Goal: Transaction & Acquisition: Obtain resource

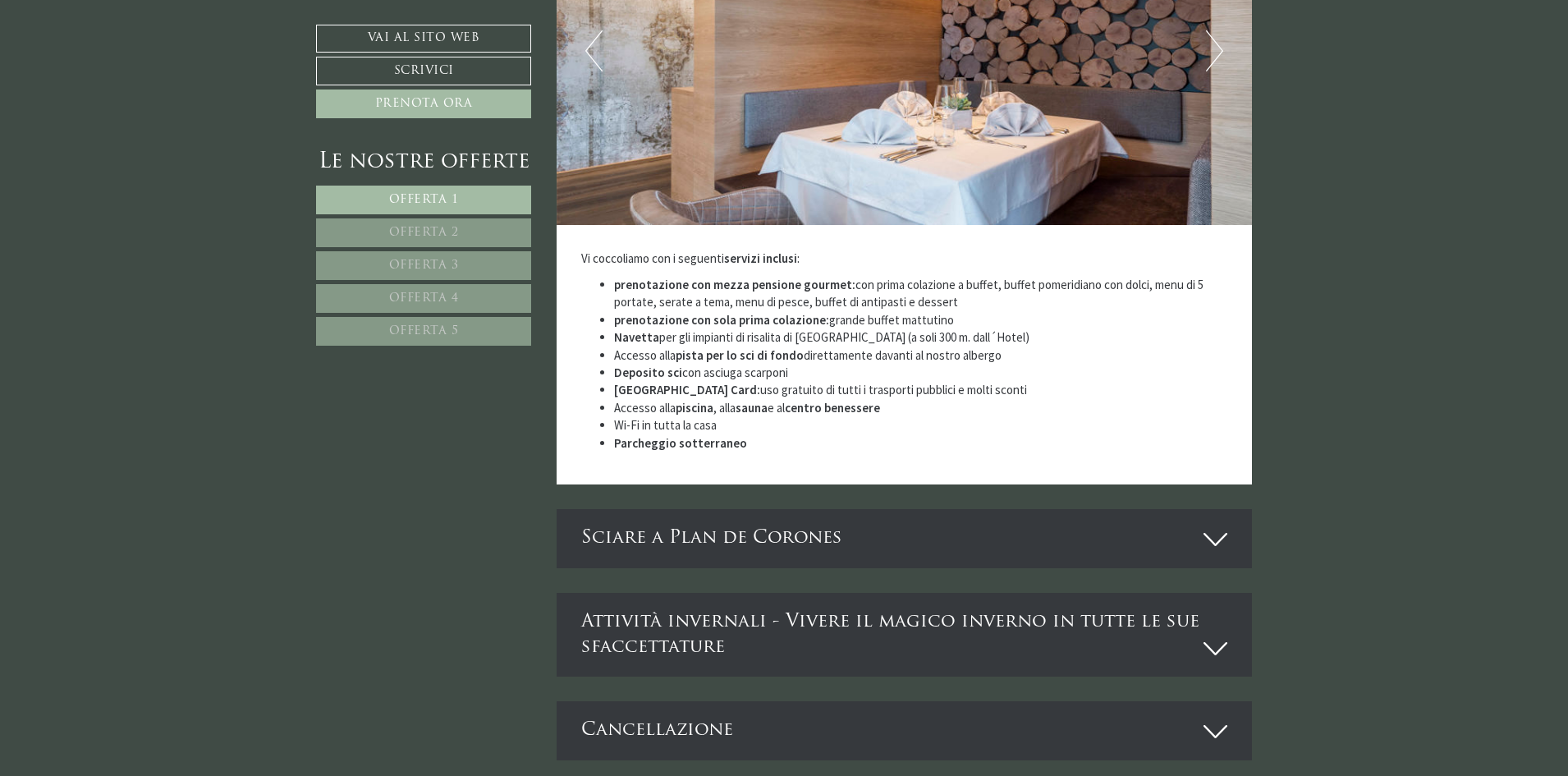
scroll to position [4680, 0]
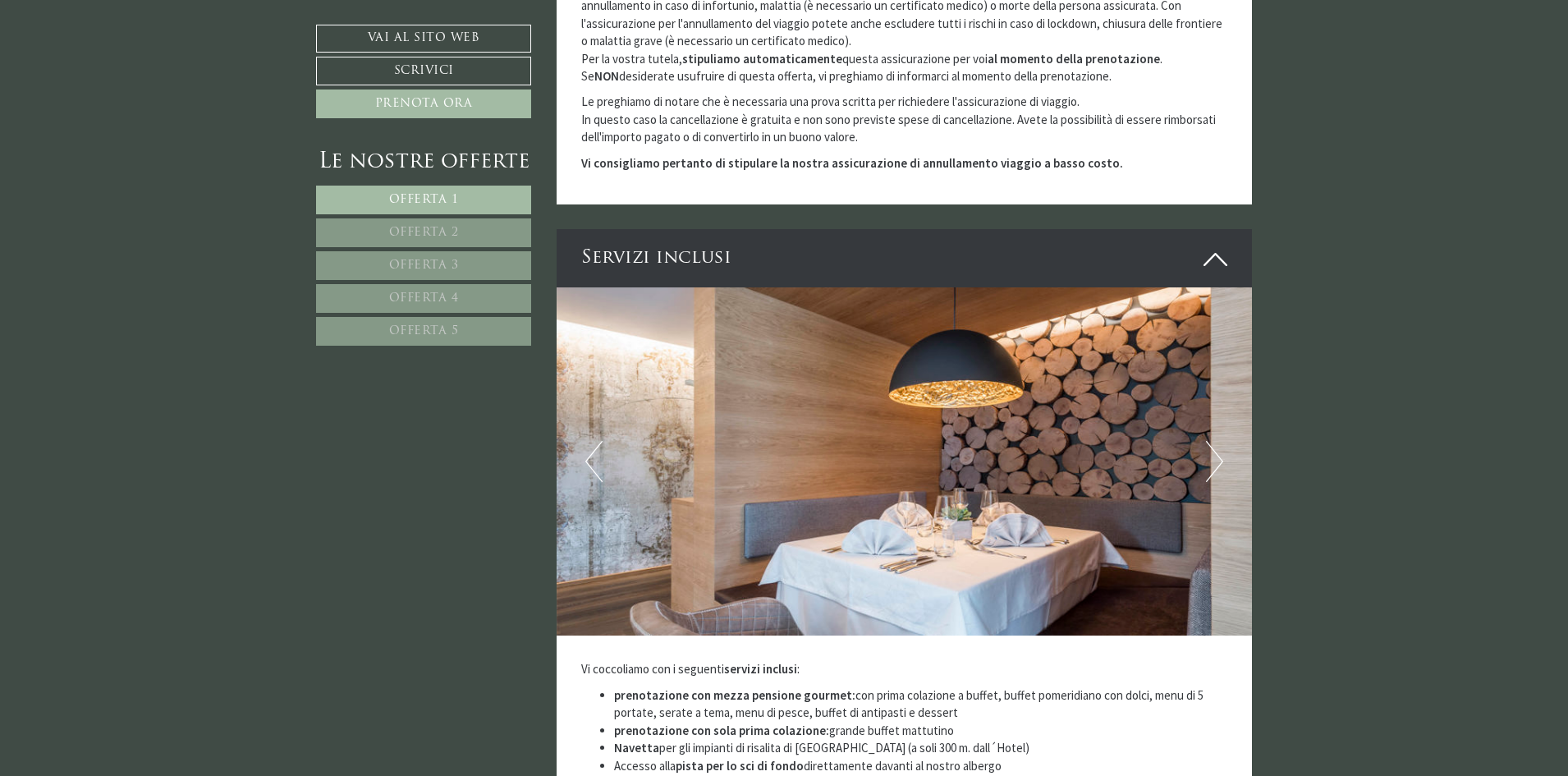
click at [442, 334] on span "Offerta 5" at bounding box center [423, 330] width 69 height 12
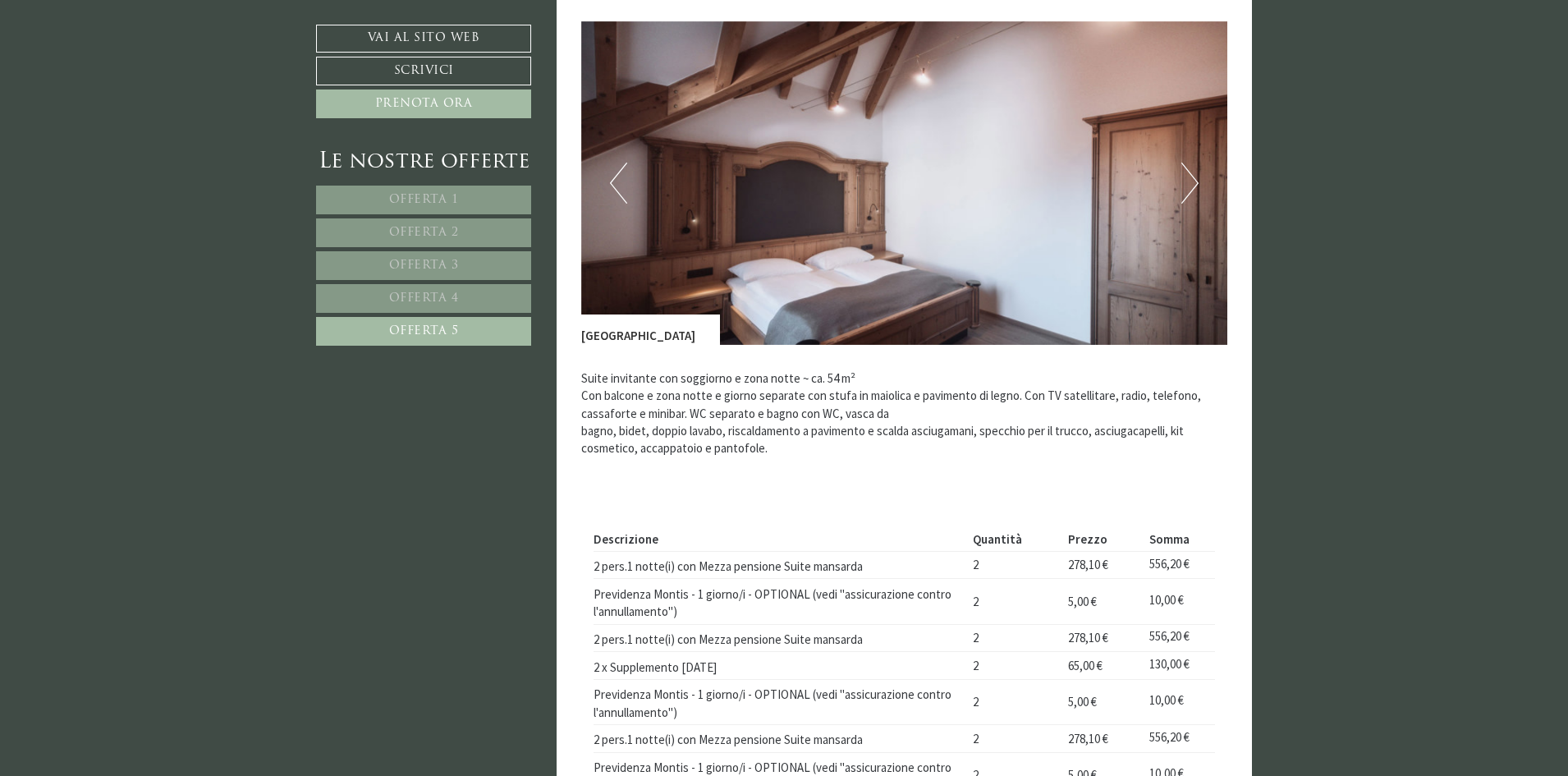
scroll to position [578, 0]
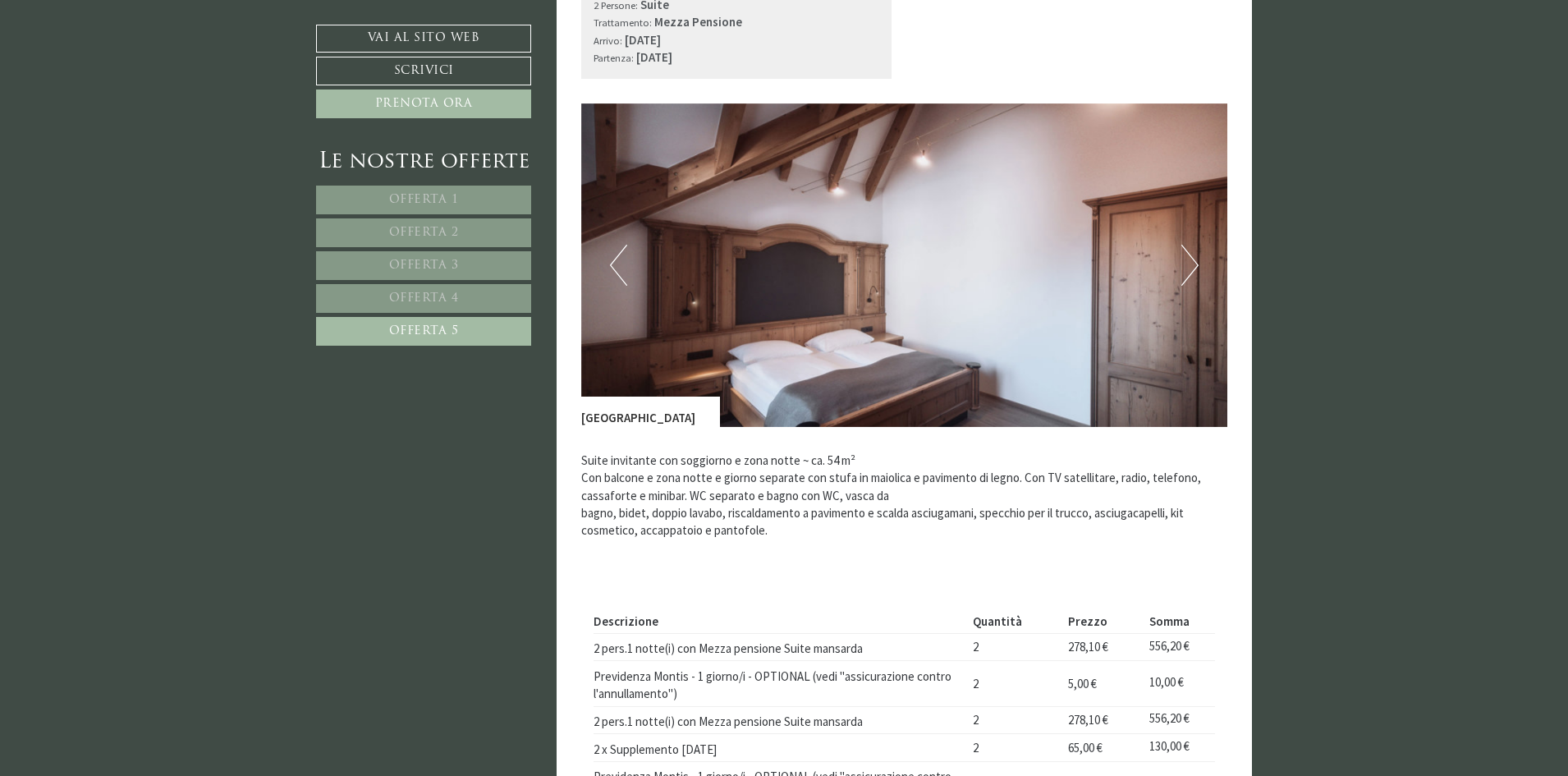
click at [1186, 245] on button "Next" at bounding box center [1189, 265] width 17 height 41
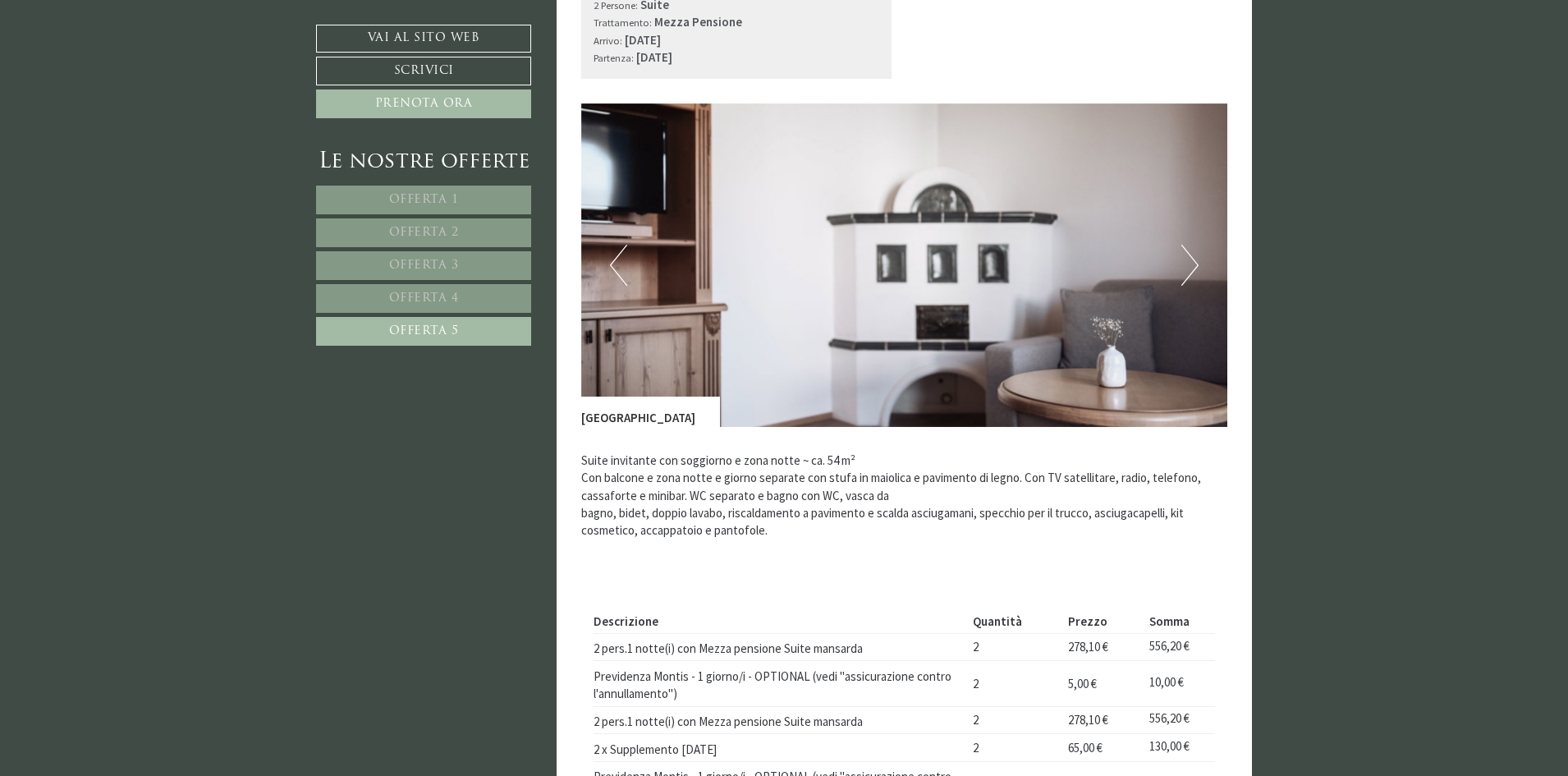
click at [1186, 245] on button "Next" at bounding box center [1189, 265] width 17 height 41
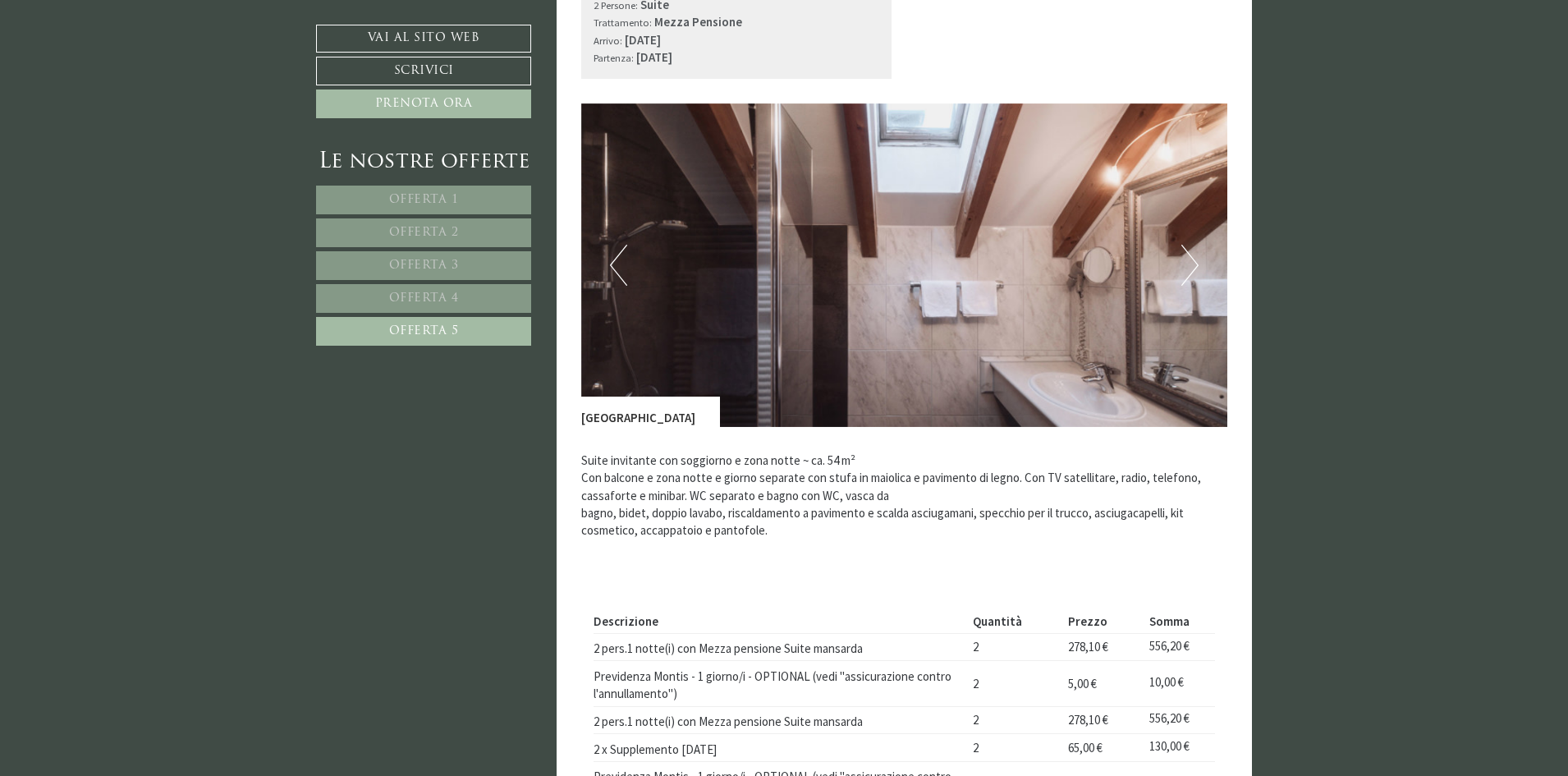
click at [1186, 245] on button "Next" at bounding box center [1189, 265] width 17 height 41
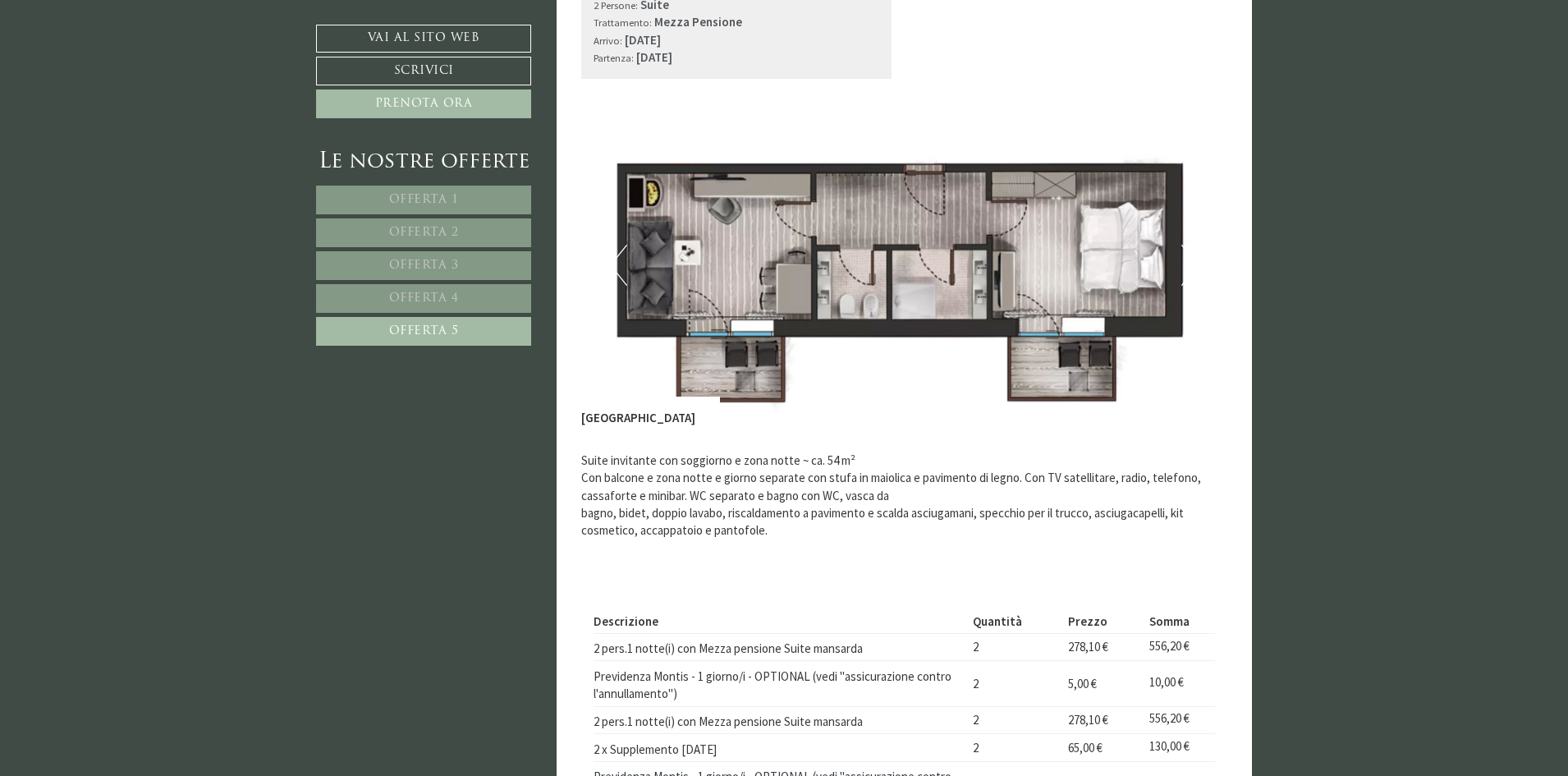
click at [457, 295] on span "Offerta 4" at bounding box center [423, 298] width 69 height 12
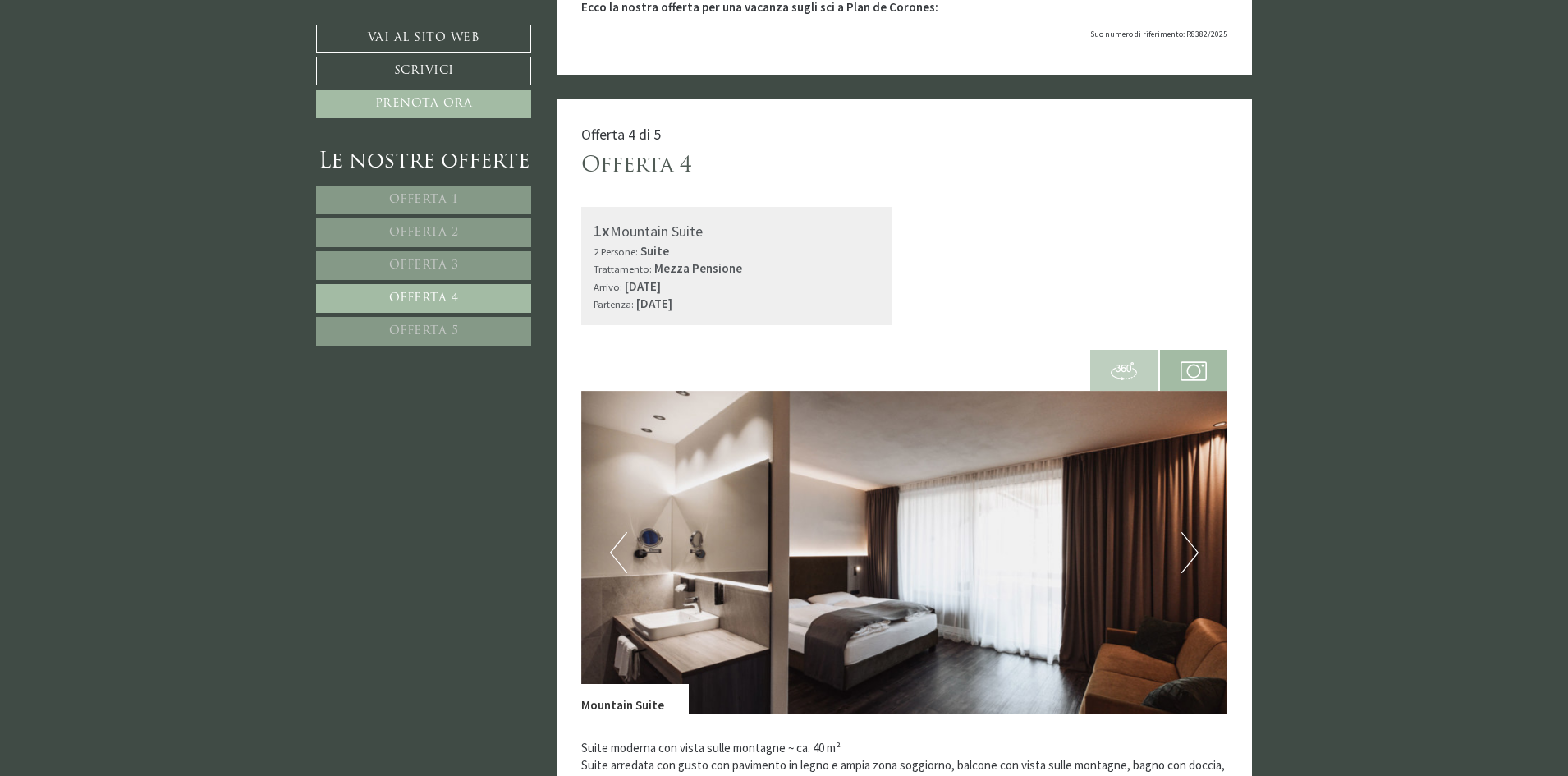
click at [1190, 532] on button "Next" at bounding box center [1189, 552] width 17 height 41
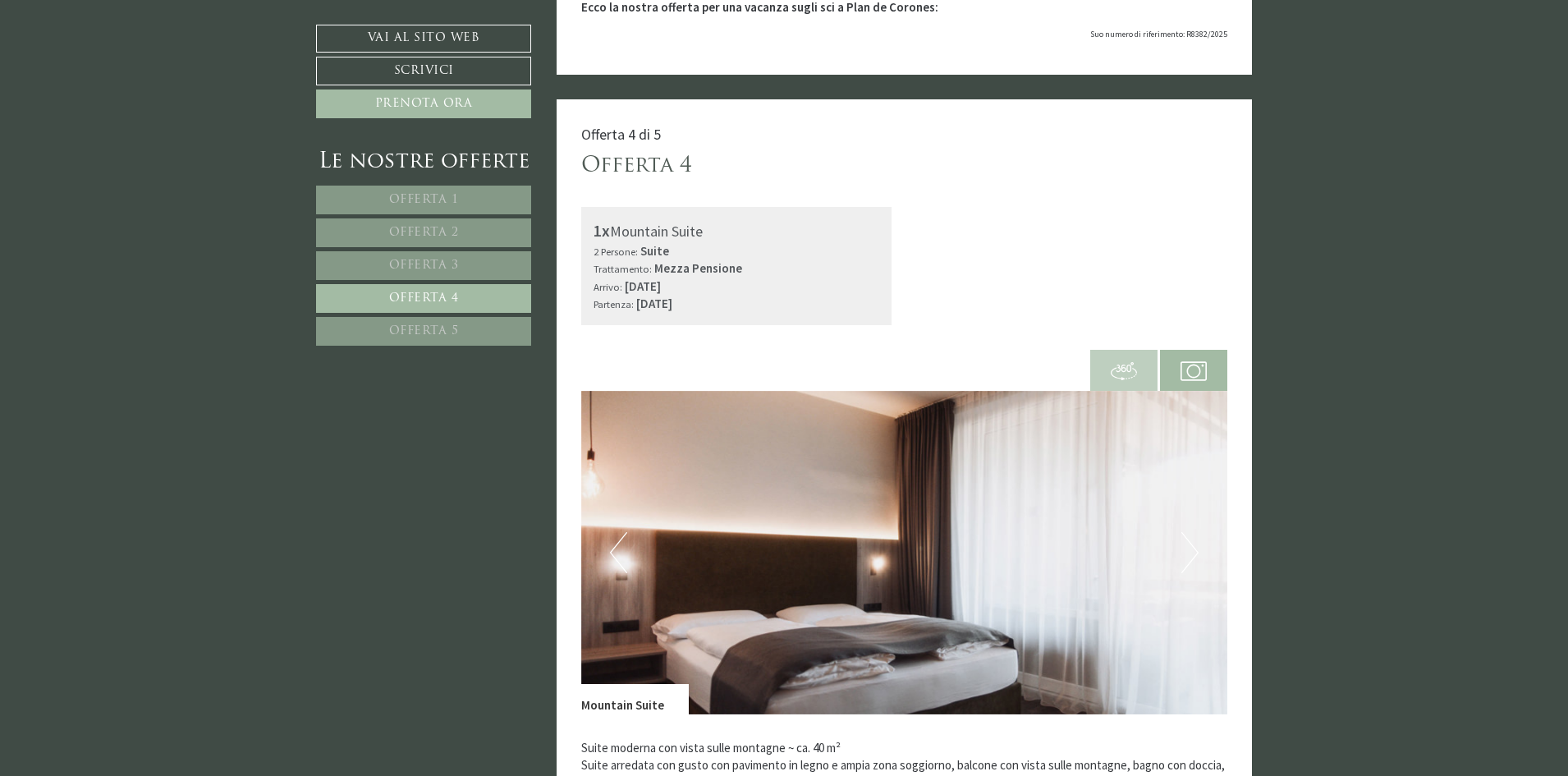
click at [1190, 532] on button "Next" at bounding box center [1189, 552] width 17 height 41
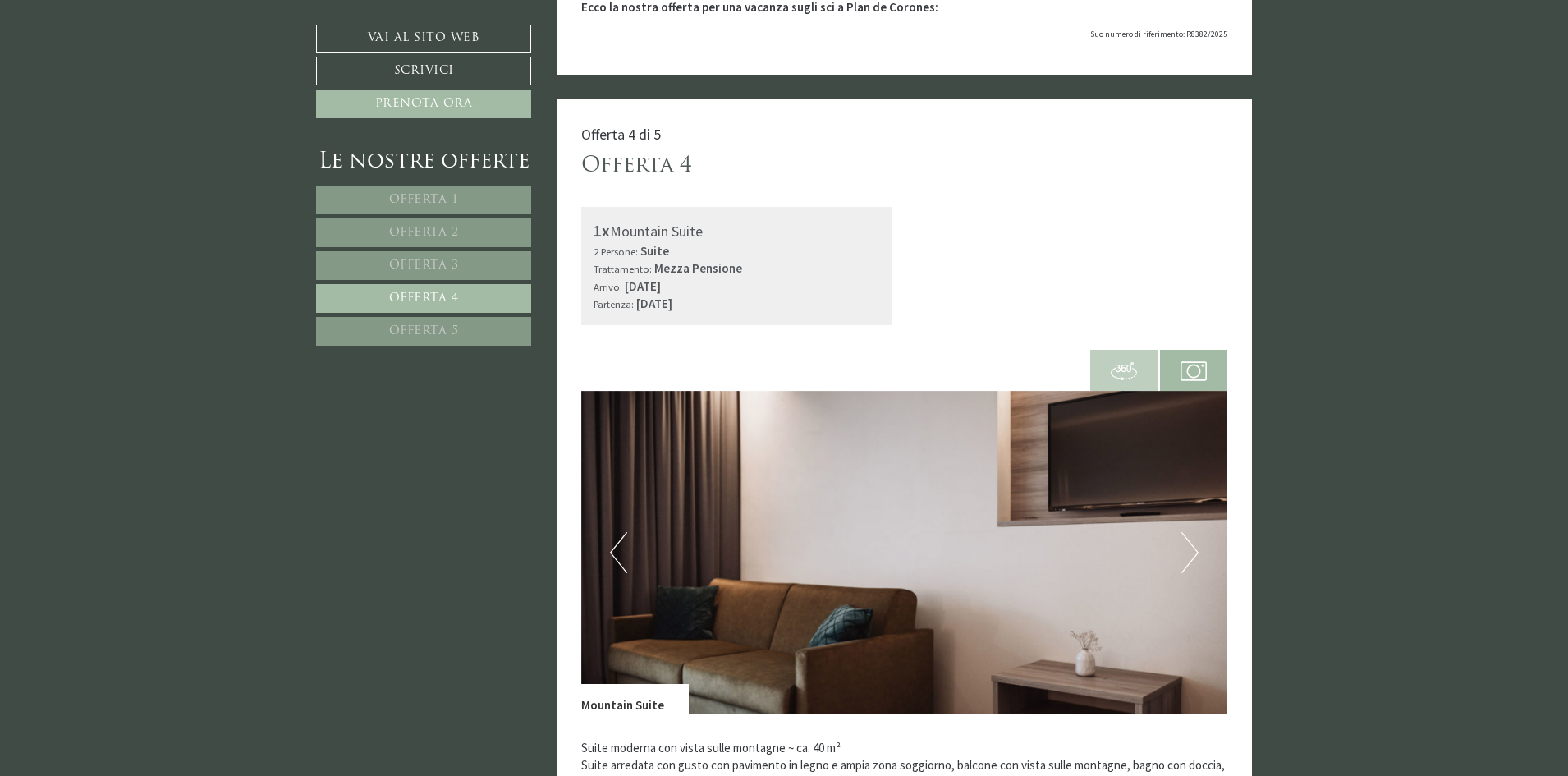
click at [1190, 532] on button "Next" at bounding box center [1189, 552] width 17 height 41
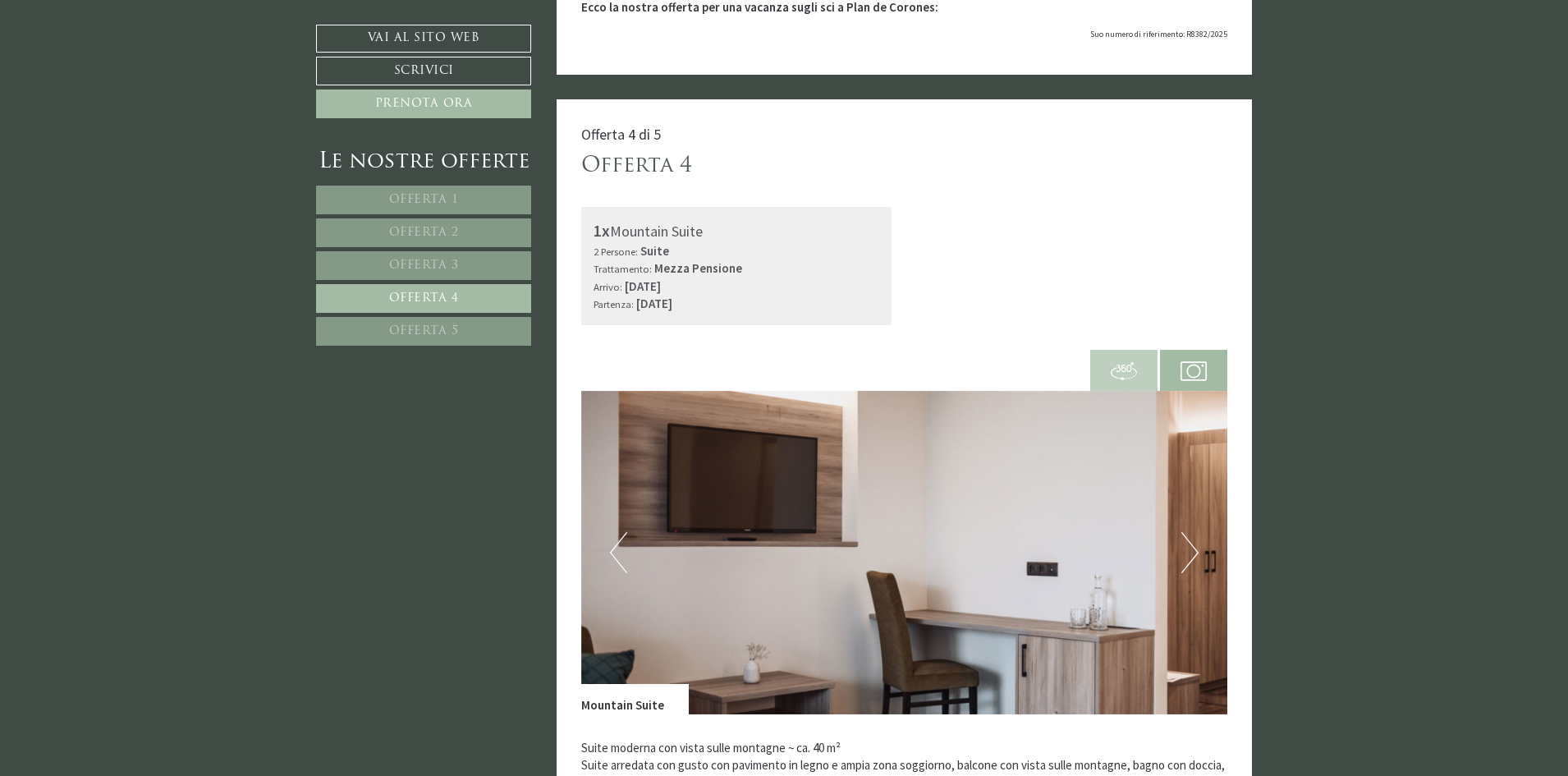
click at [1190, 532] on button "Next" at bounding box center [1189, 552] width 17 height 41
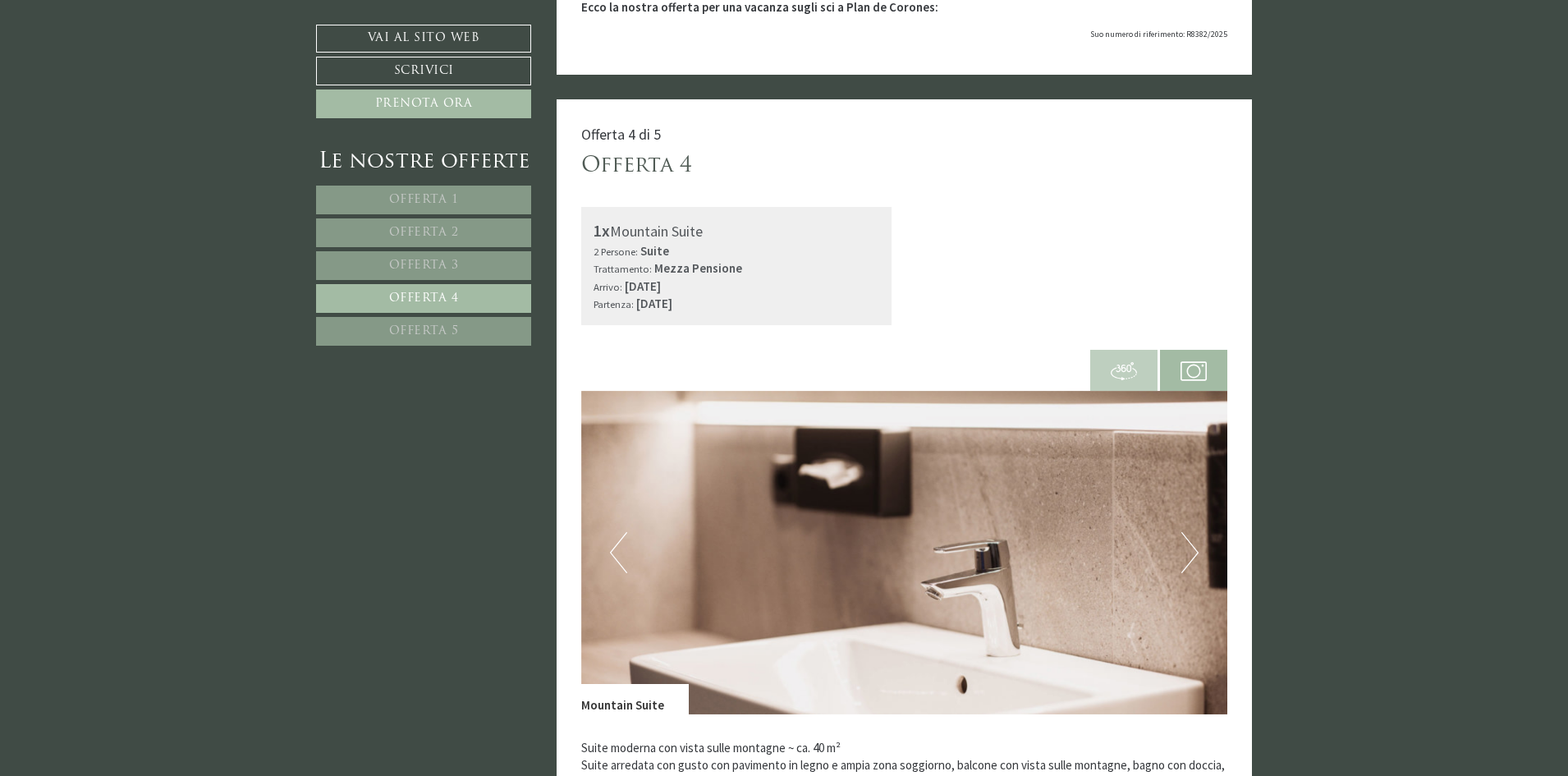
click at [1190, 532] on button "Next" at bounding box center [1189, 552] width 17 height 41
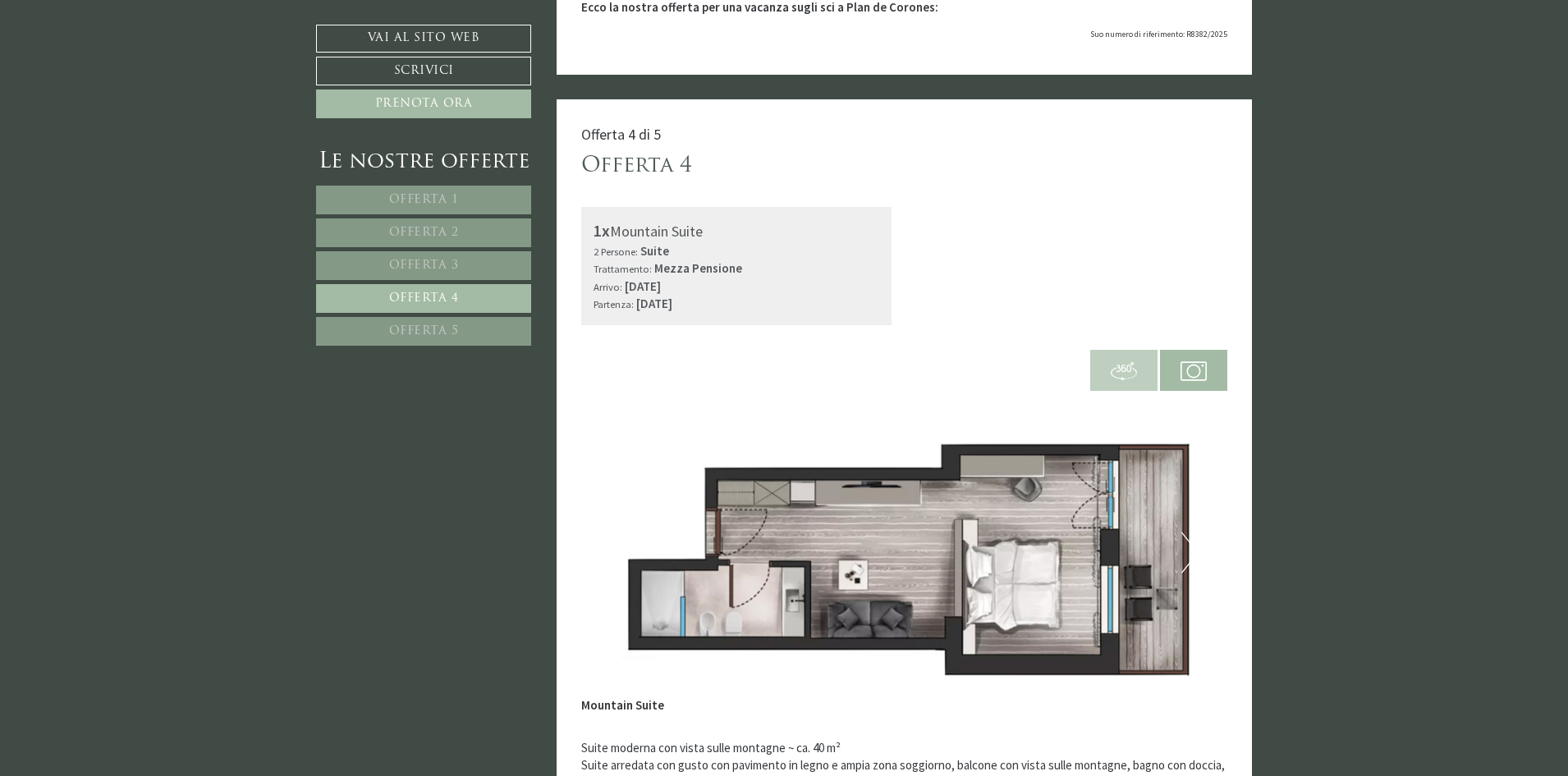
click at [1190, 532] on button "Next" at bounding box center [1189, 552] width 17 height 41
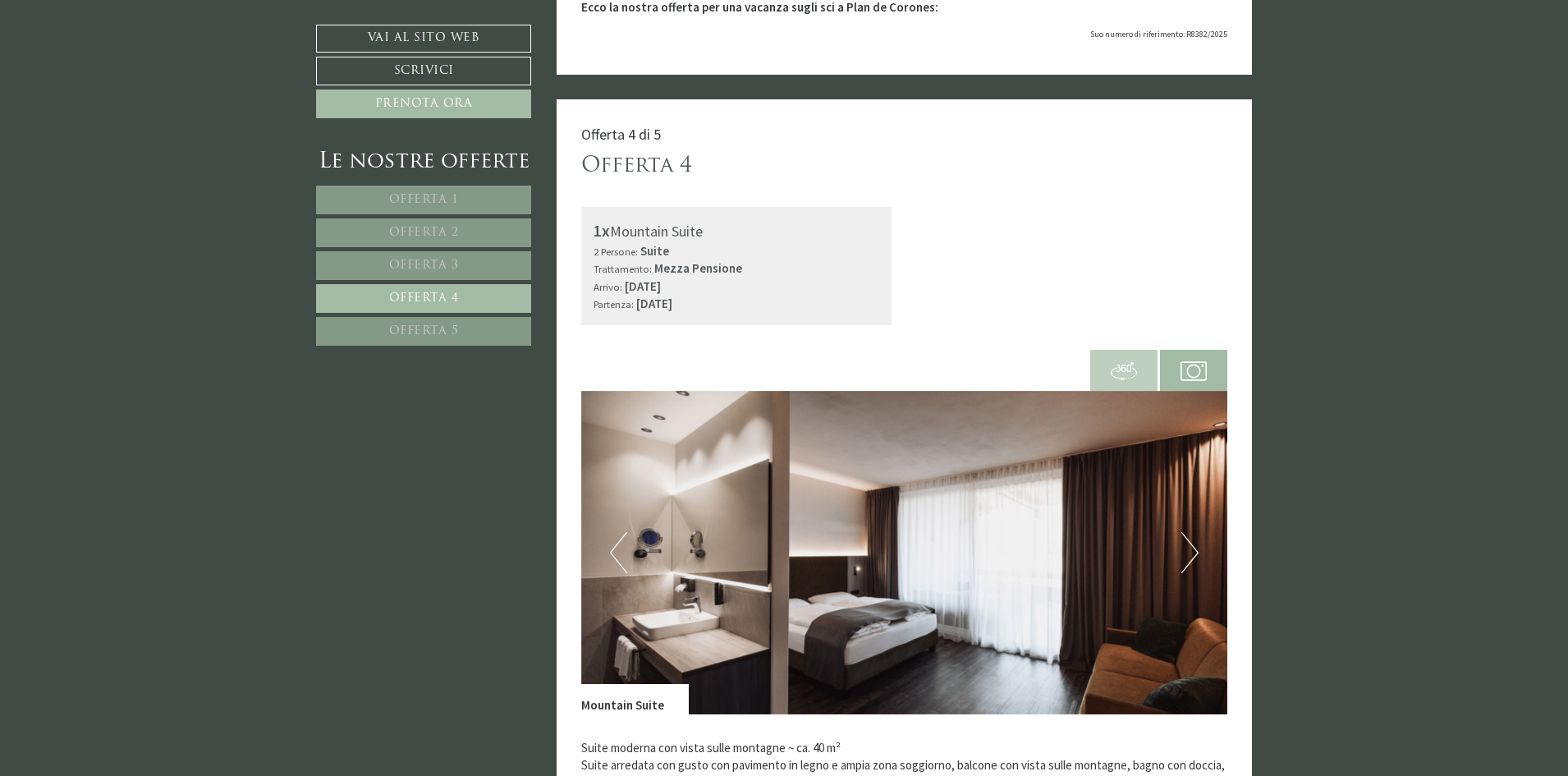
click at [449, 271] on span "Offerta 3" at bounding box center [423, 265] width 69 height 12
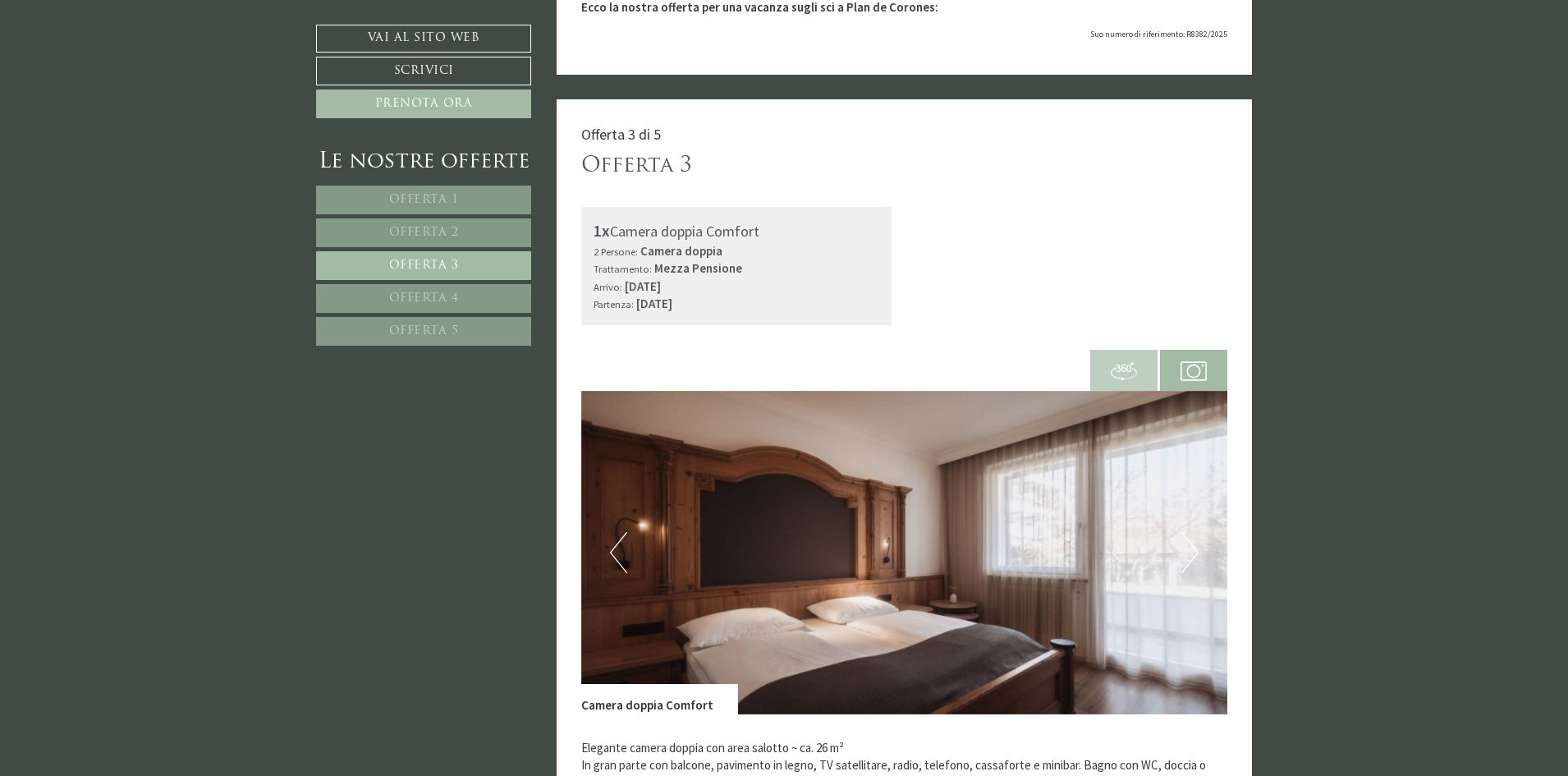
click at [1186, 532] on button "Next" at bounding box center [1189, 552] width 17 height 41
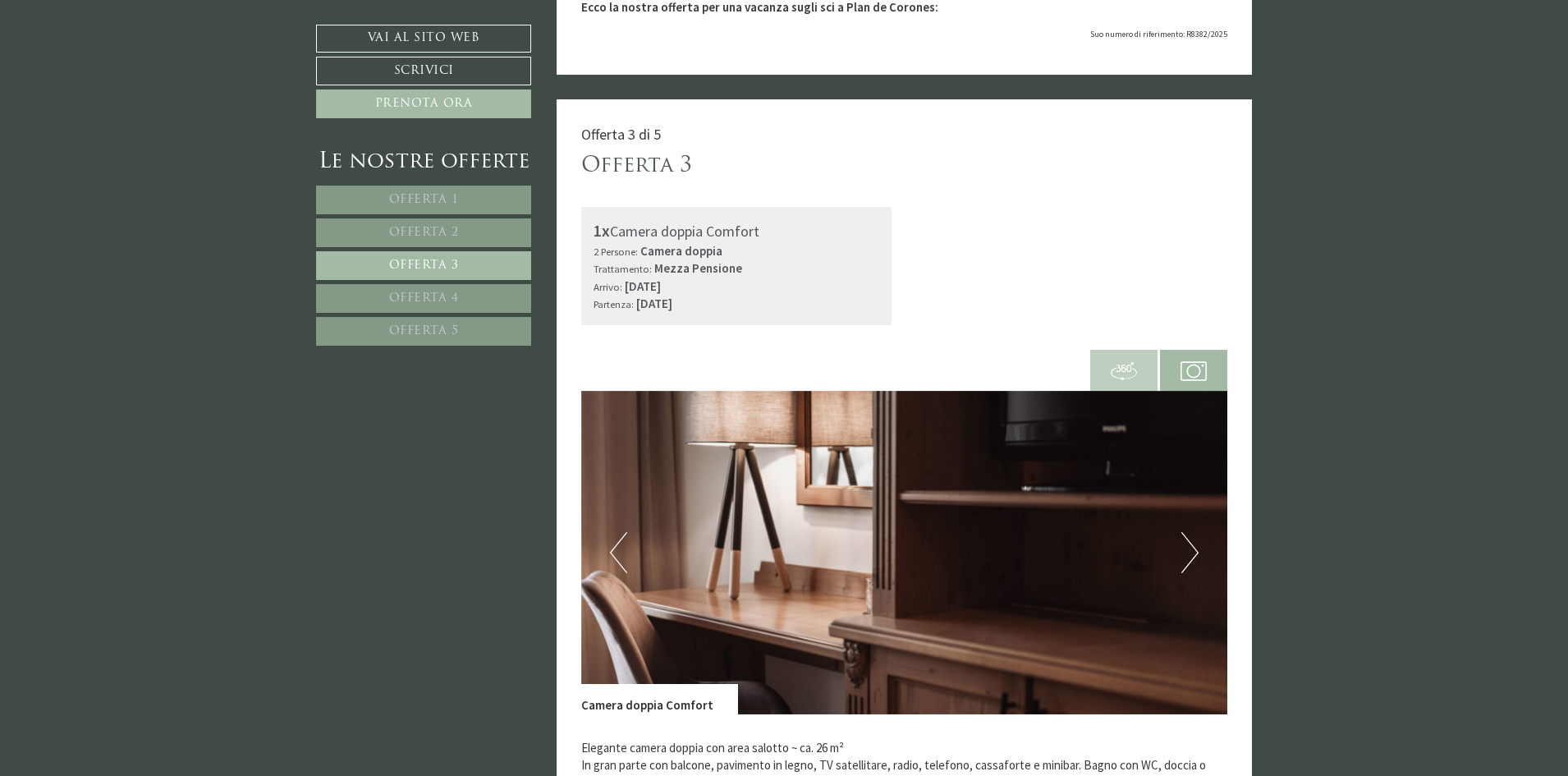
click at [1187, 532] on button "Next" at bounding box center [1189, 552] width 17 height 41
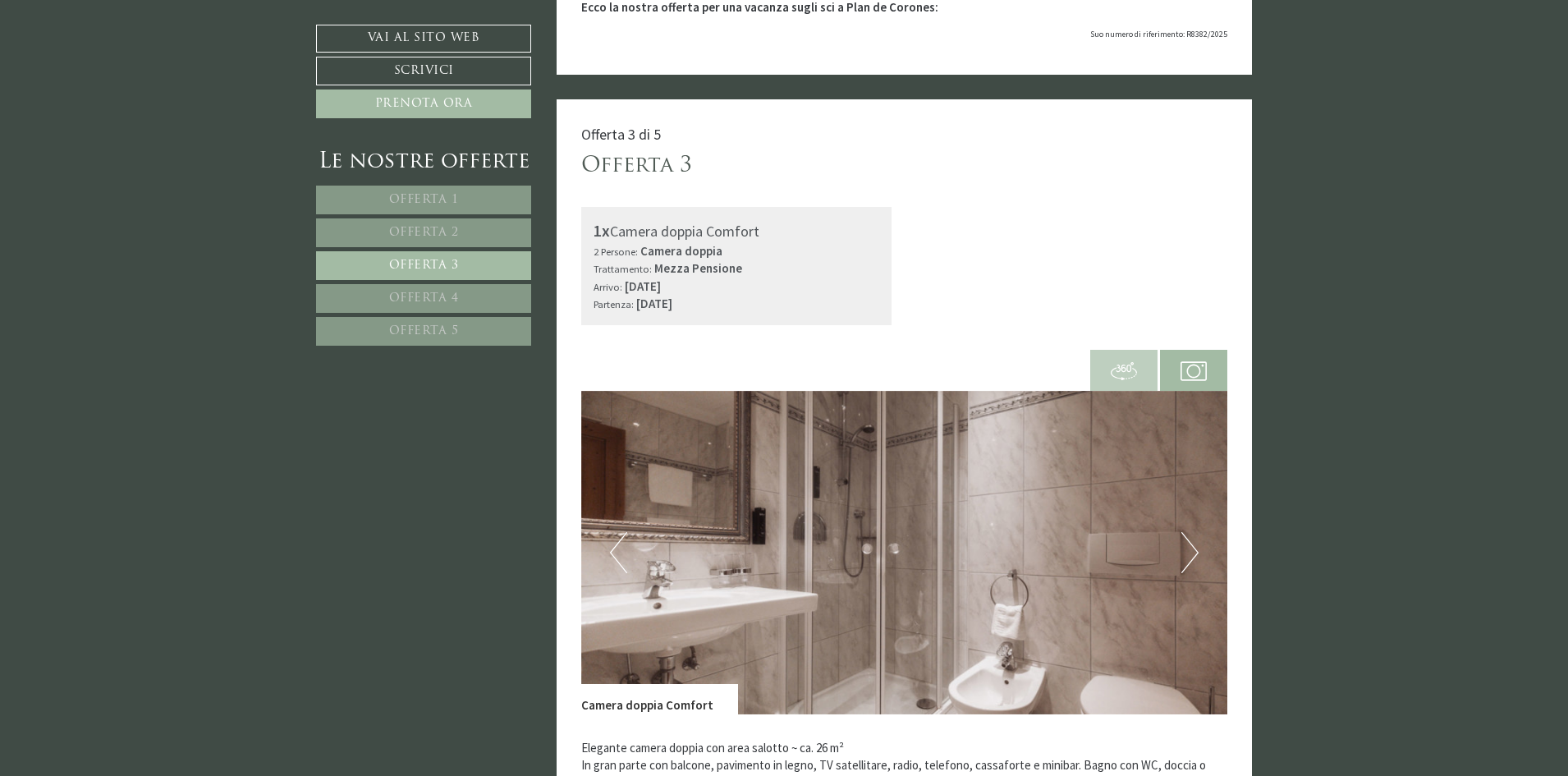
click at [1187, 532] on button "Next" at bounding box center [1189, 552] width 17 height 41
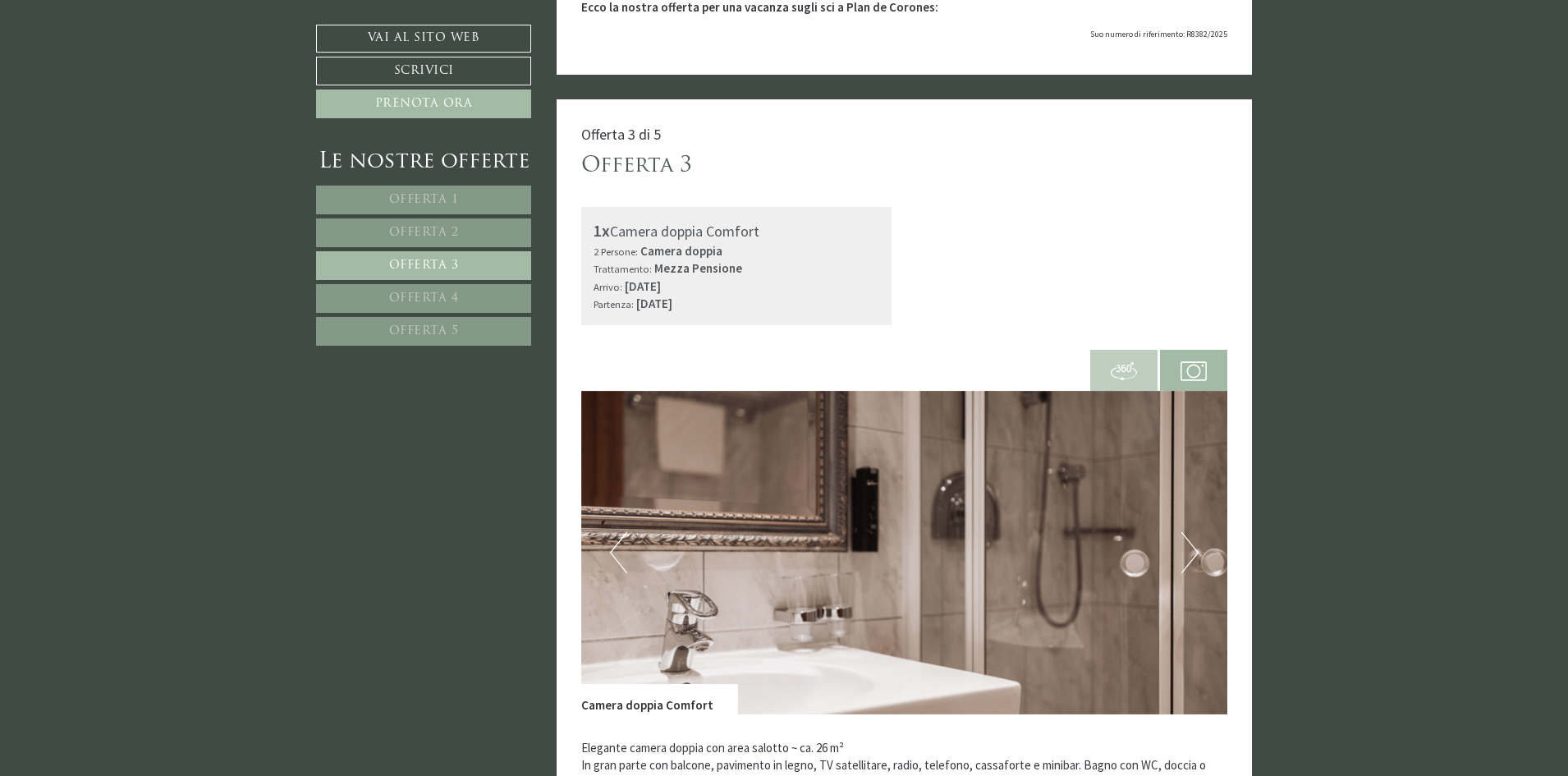
click at [1187, 532] on button "Next" at bounding box center [1189, 552] width 17 height 41
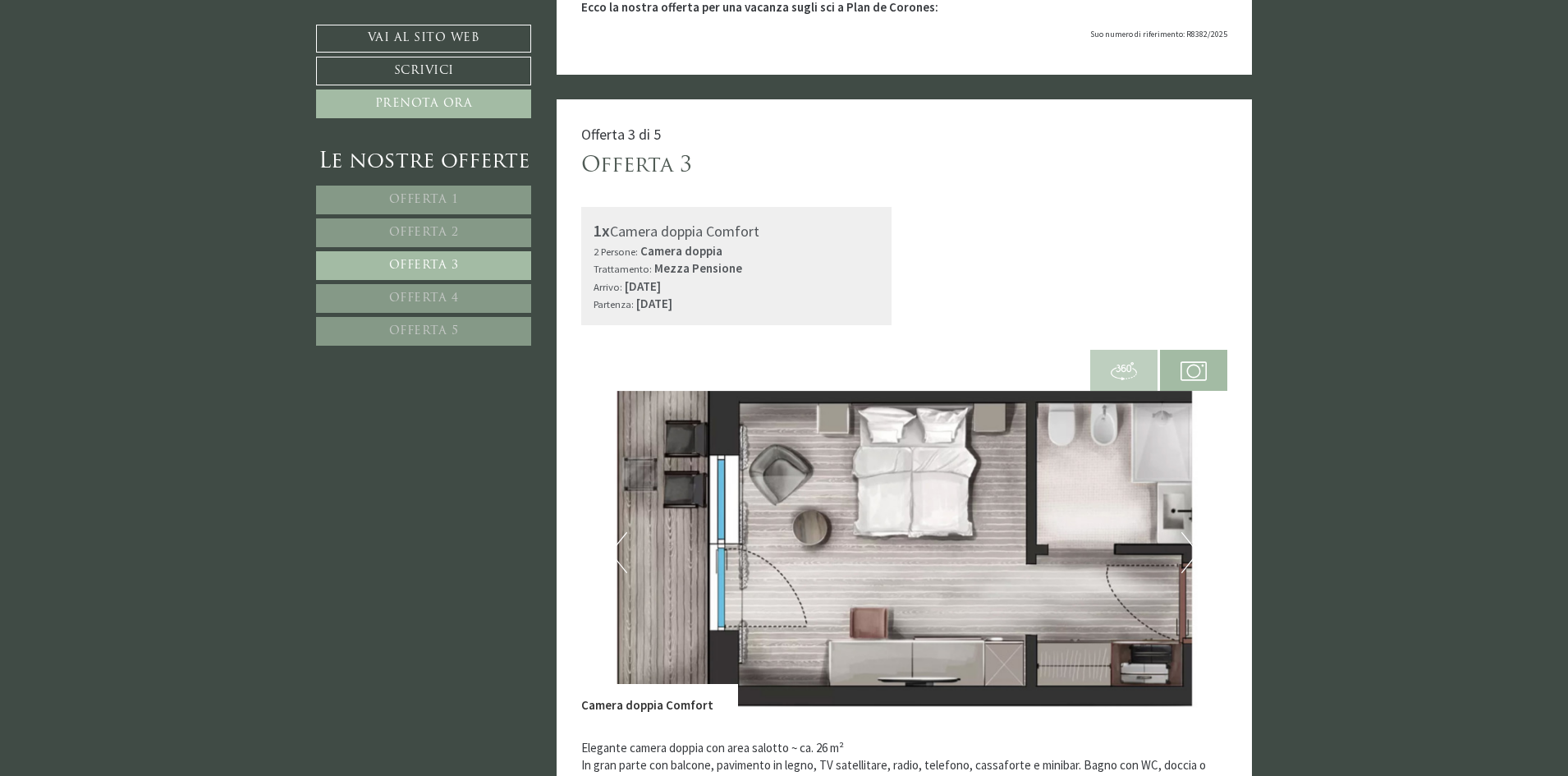
click at [486, 230] on link "Offerta 2" at bounding box center [423, 232] width 215 height 28
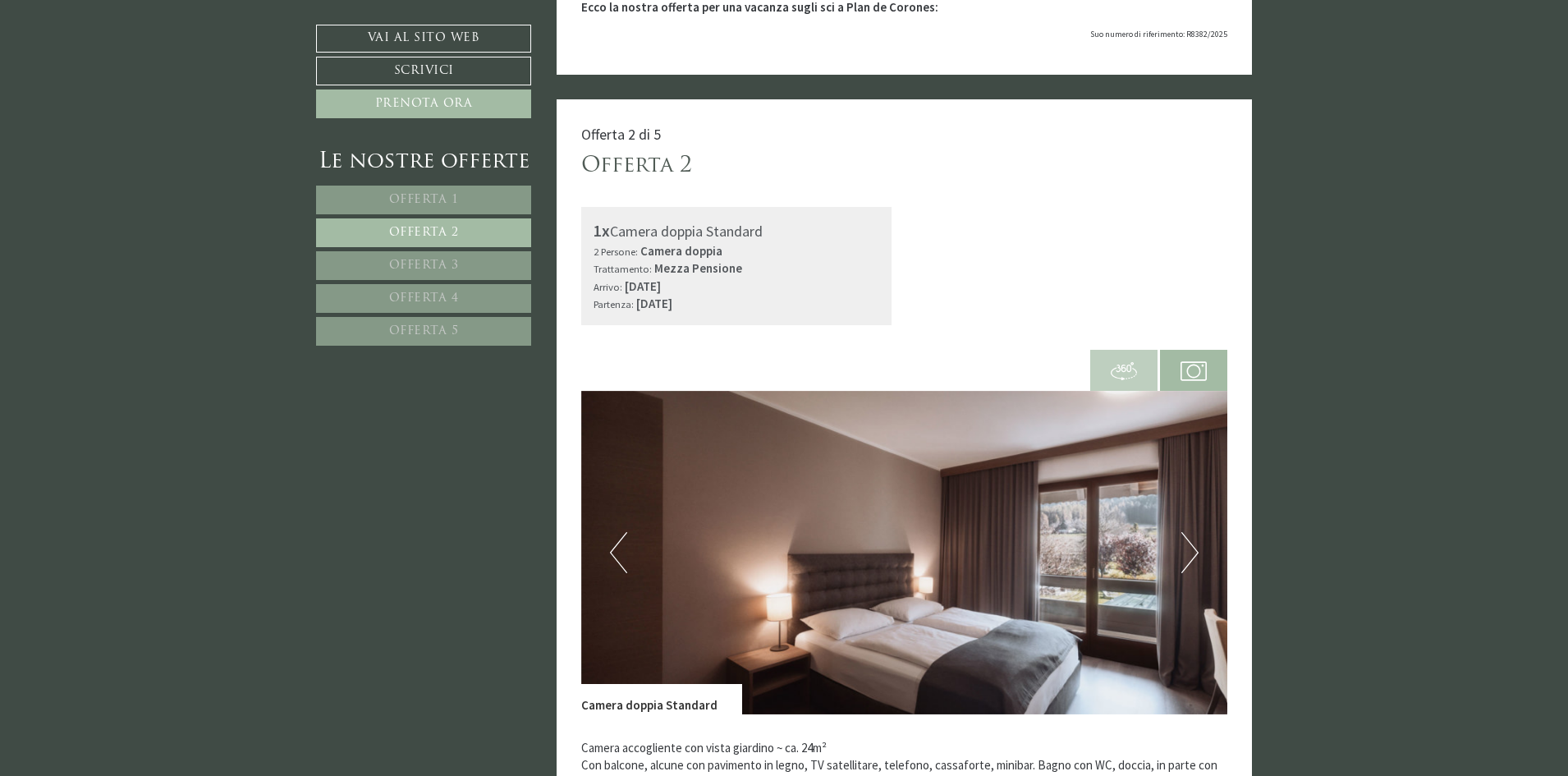
click at [1194, 532] on button "Next" at bounding box center [1189, 552] width 17 height 41
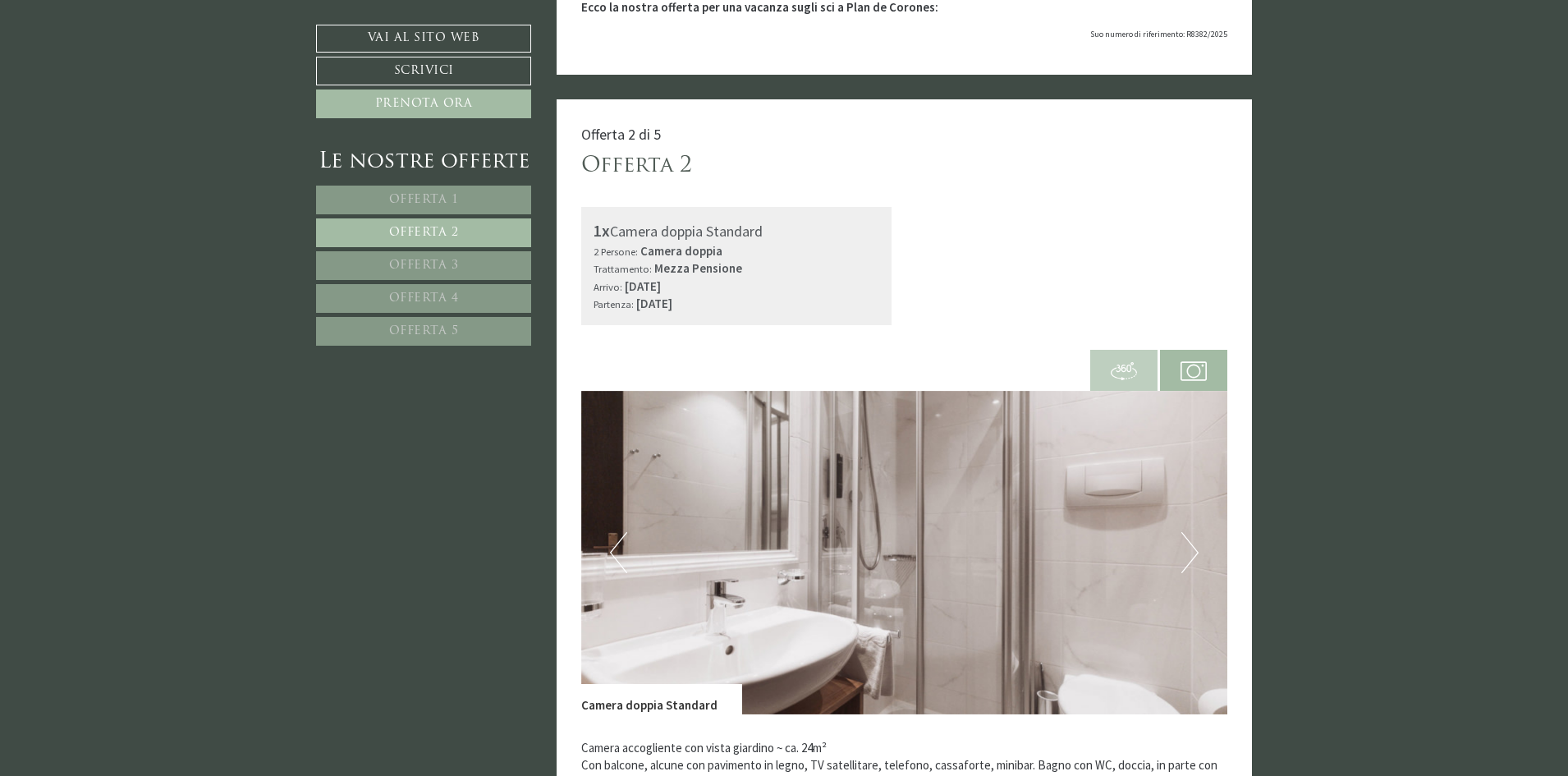
click at [1193, 532] on button "Next" at bounding box center [1189, 552] width 17 height 41
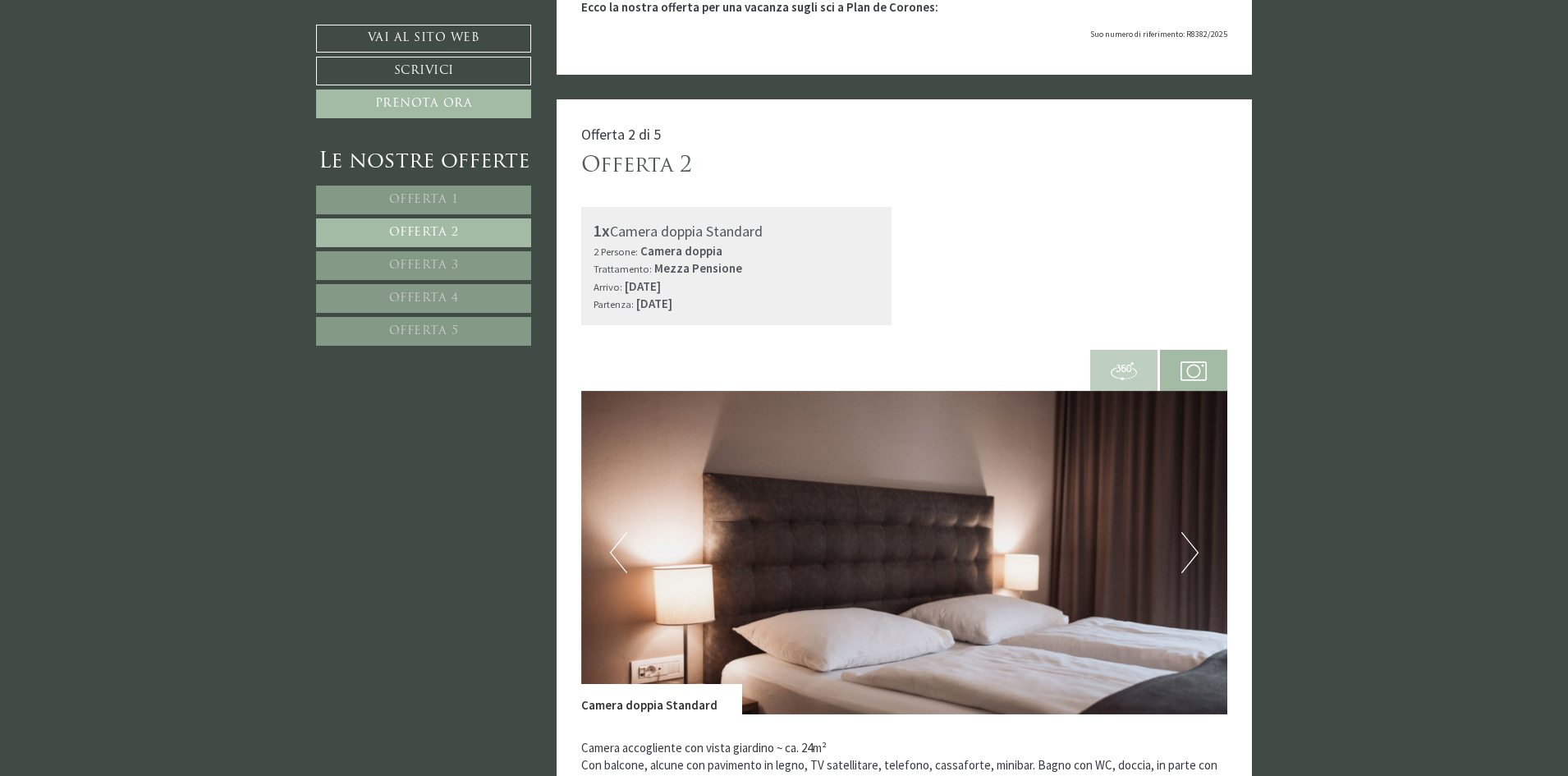
click at [1195, 532] on button "Next" at bounding box center [1189, 552] width 17 height 41
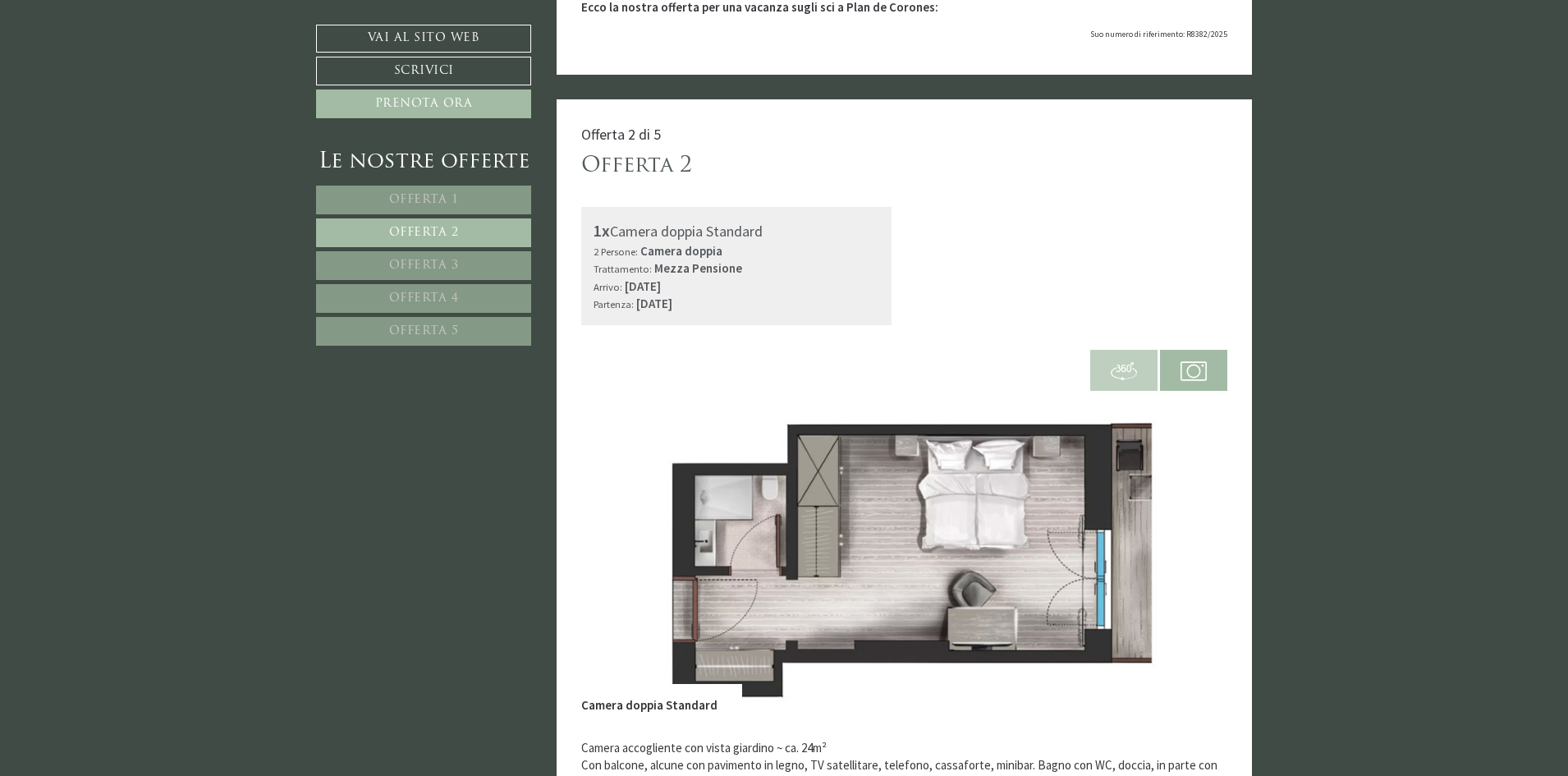
click at [449, 198] on span "Offerta 1" at bounding box center [423, 199] width 69 height 12
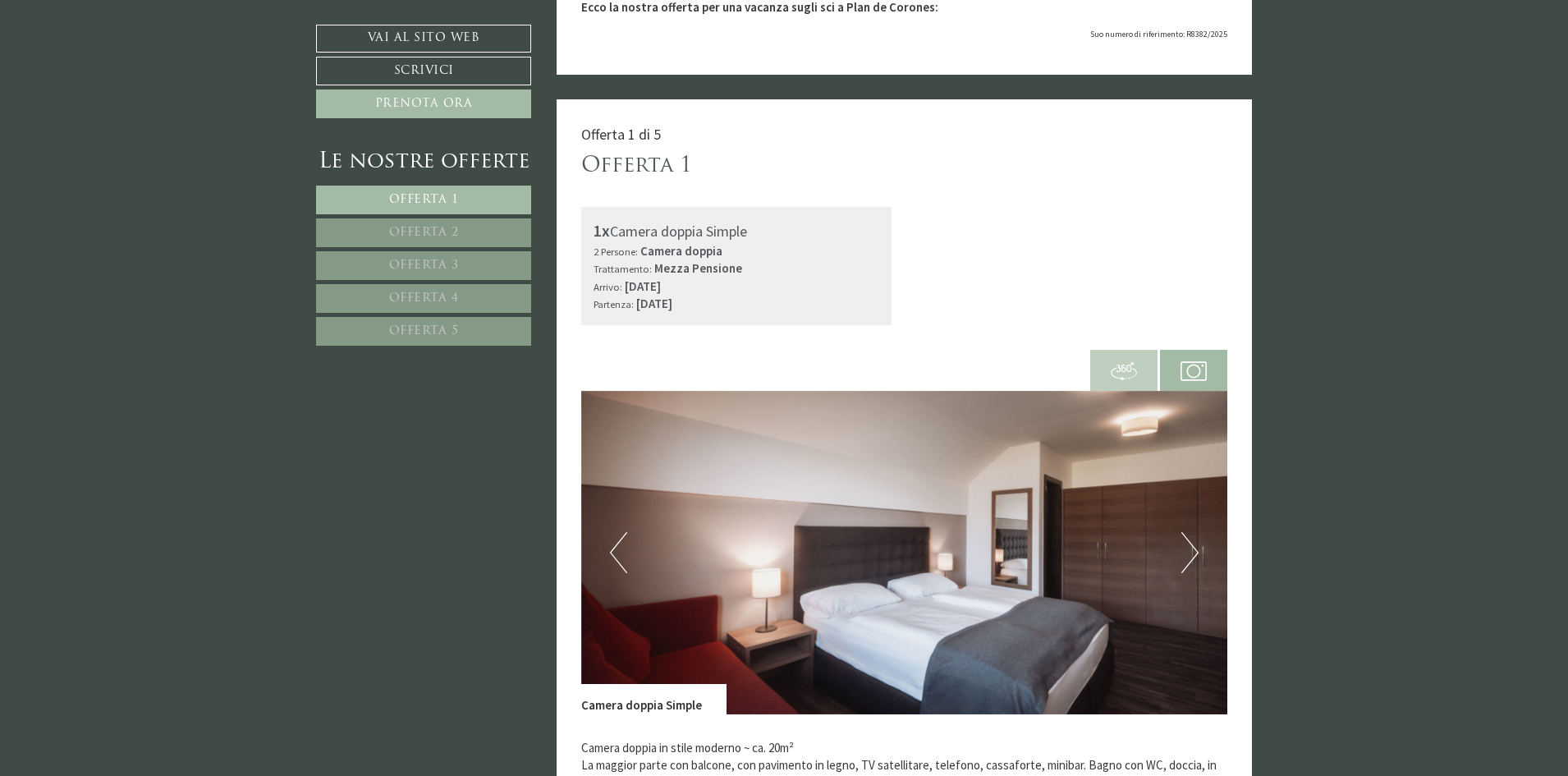
click at [1203, 454] on img at bounding box center [904, 552] width 647 height 323
click at [1189, 532] on button "Next" at bounding box center [1189, 552] width 17 height 41
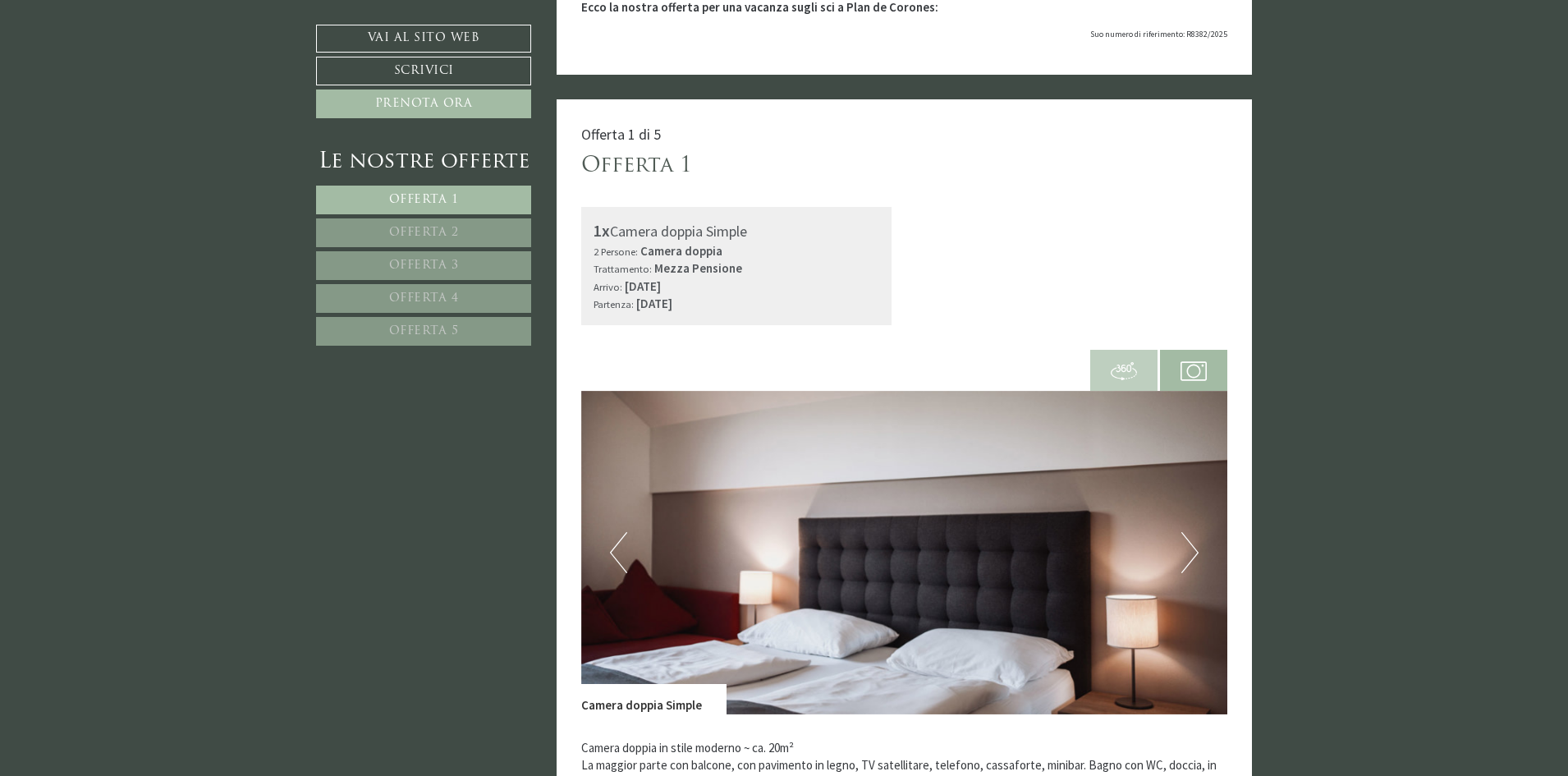
click at [1191, 532] on button "Next" at bounding box center [1189, 552] width 17 height 41
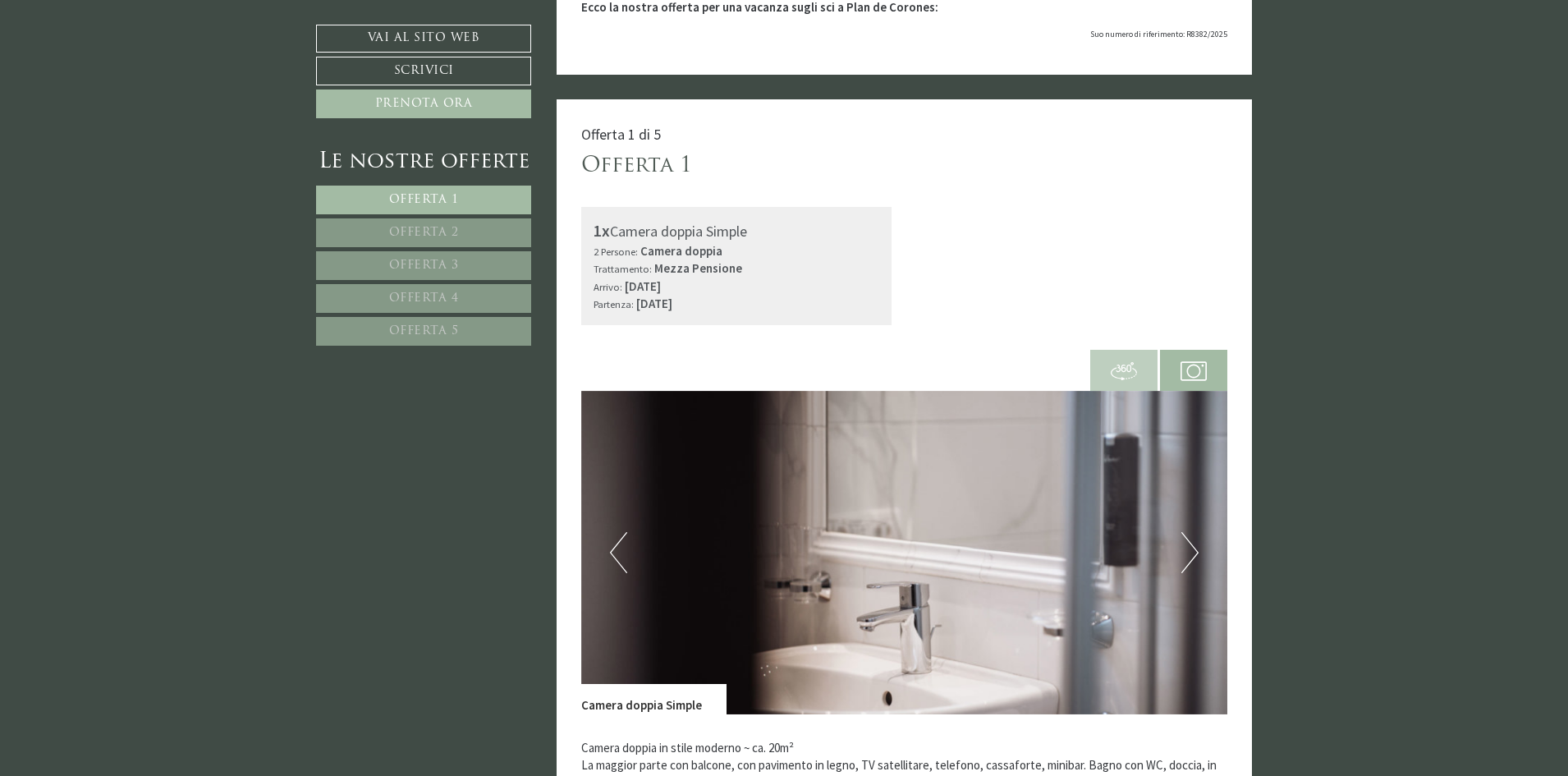
click at [1191, 532] on button "Next" at bounding box center [1189, 552] width 17 height 41
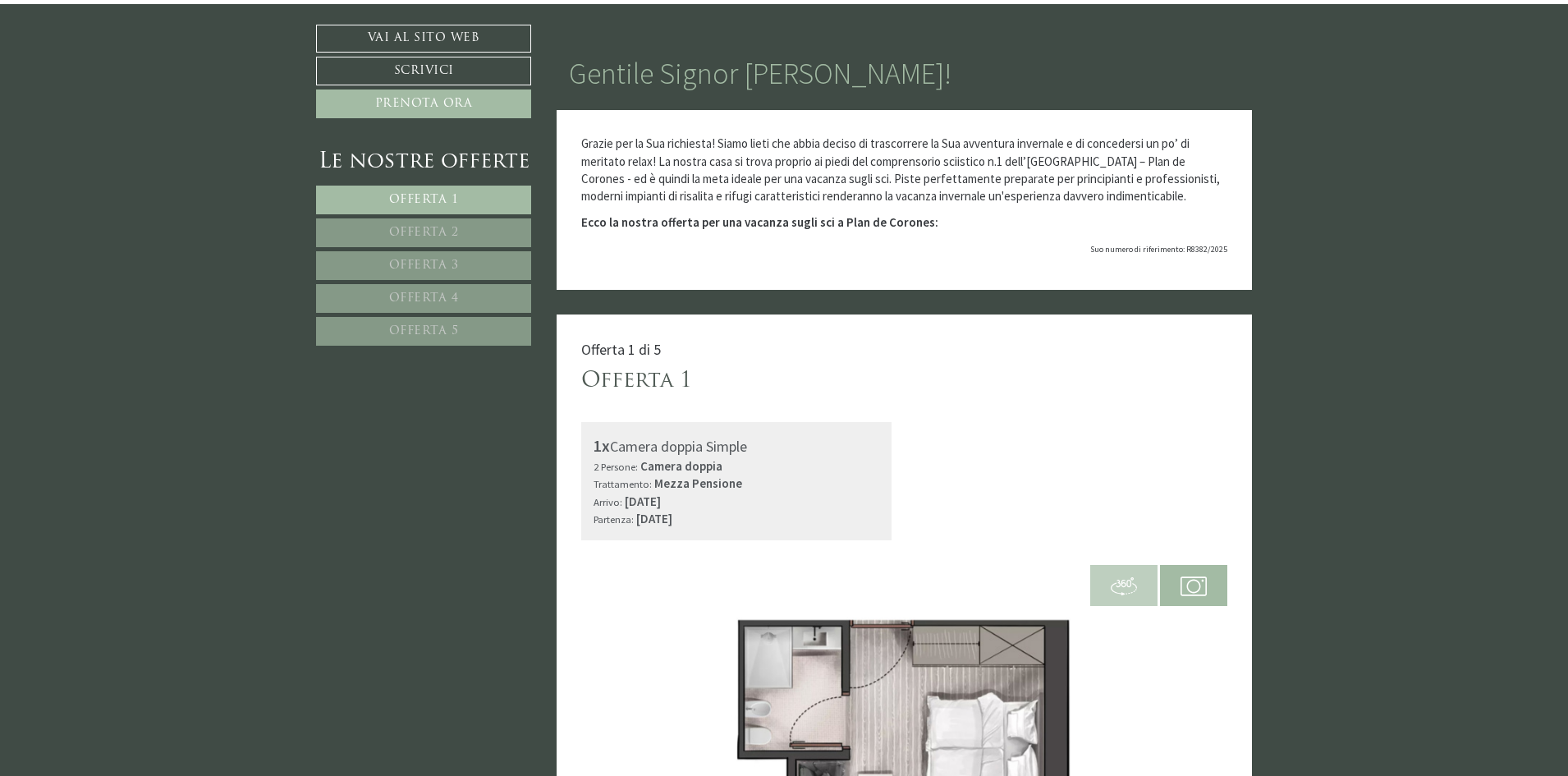
scroll to position [86, 0]
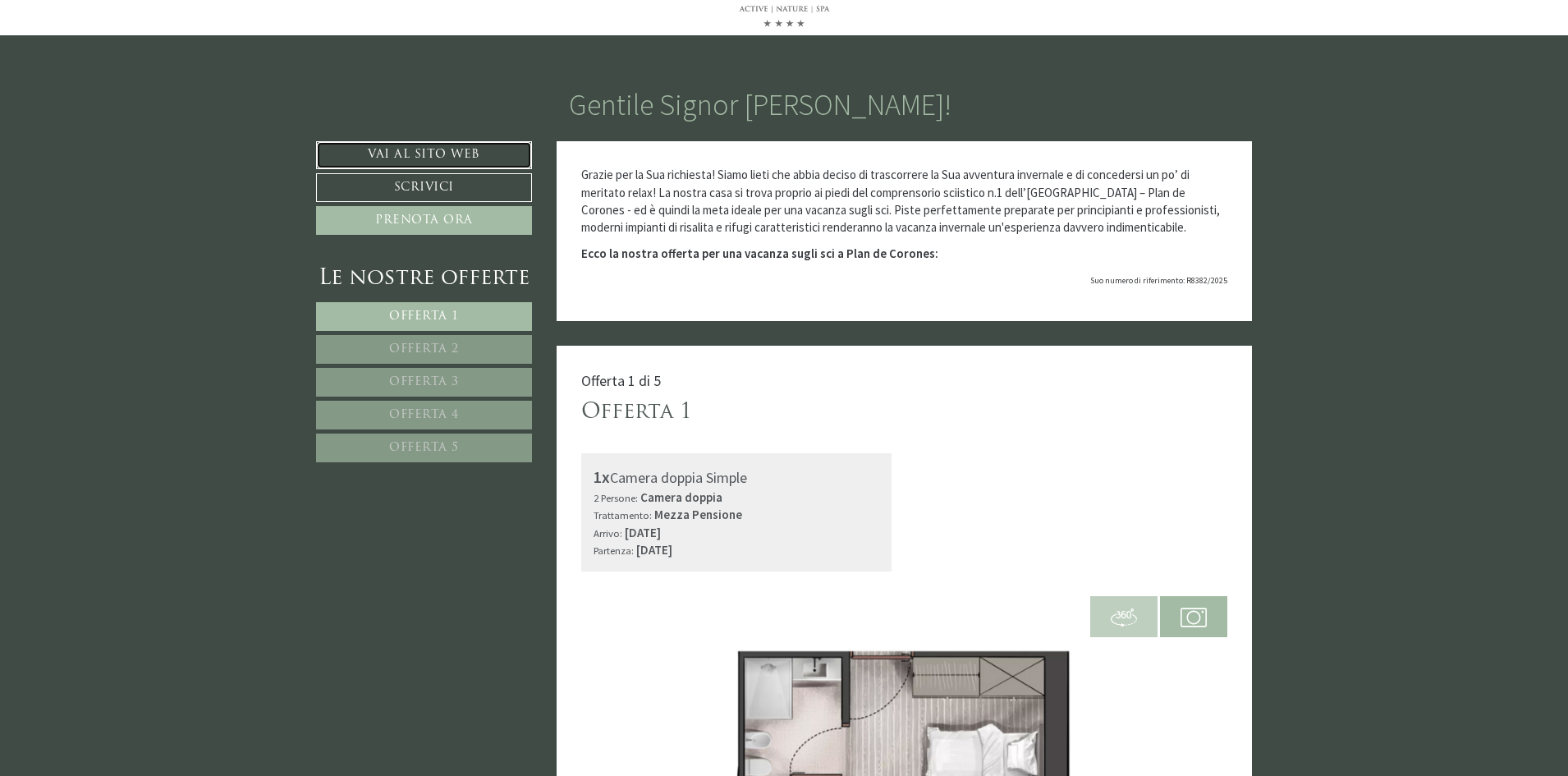
click at [436, 142] on link "Vai al sito web" at bounding box center [423, 155] width 216 height 28
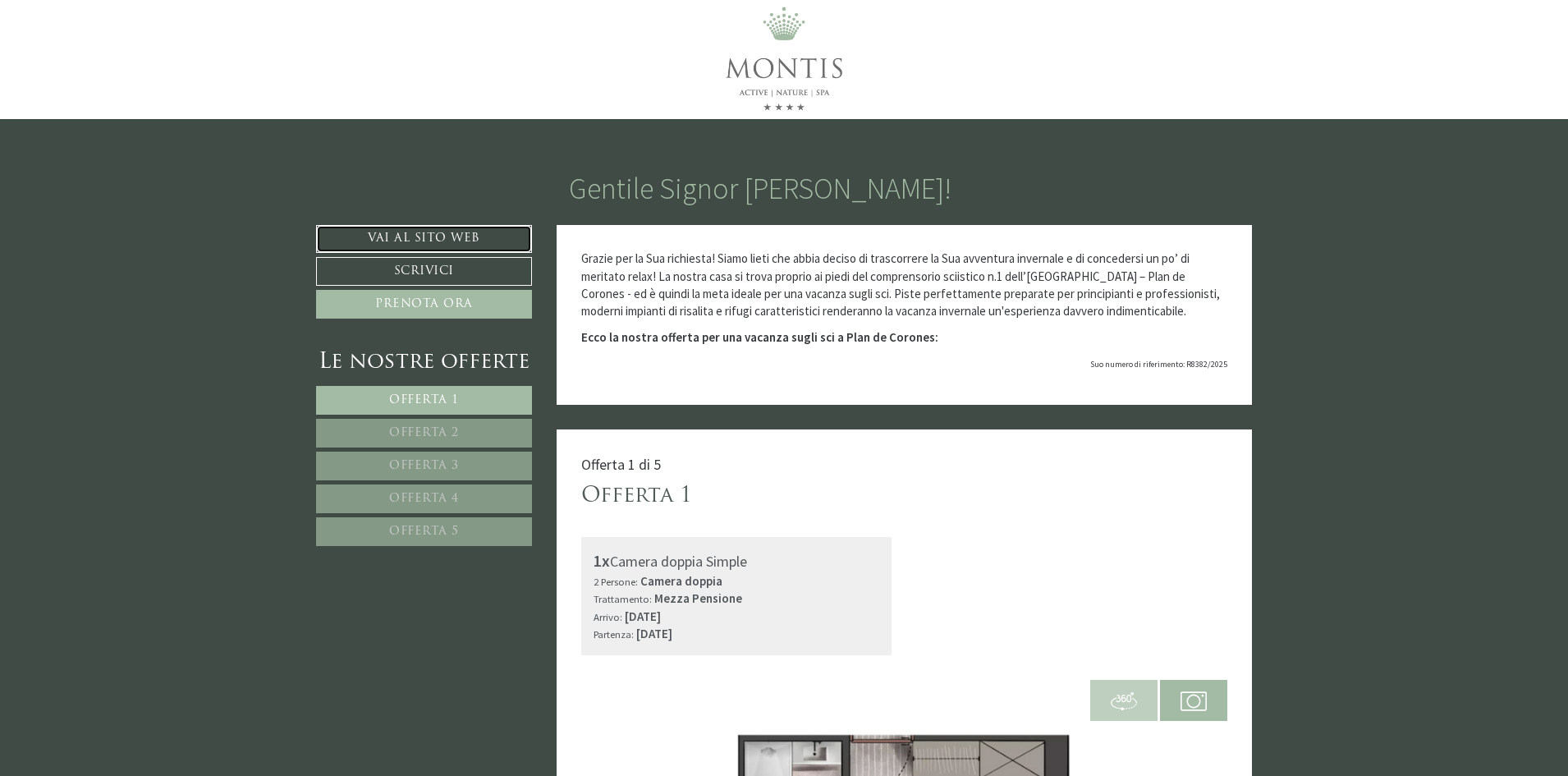
scroll to position [0, 0]
